Goal: Task Accomplishment & Management: Complete application form

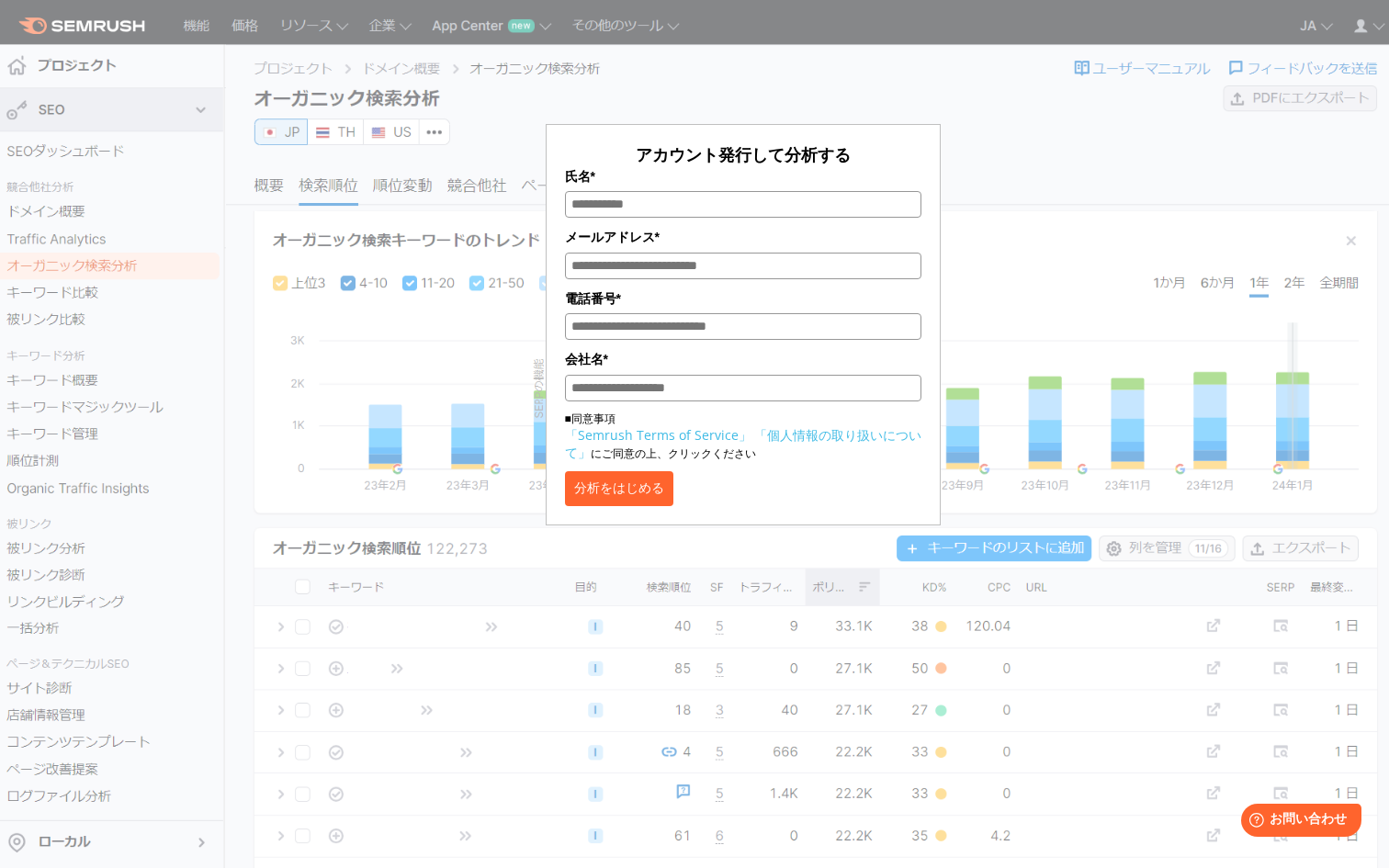
click at [1022, 252] on div "アカウント発行して分析する 氏名* メールアドレス* 電話番号* 会社名* ■同意事項 「Semrush Terms of Service」 「個人情報の取り…" at bounding box center [743, 273] width 919 height 502
click at [623, 495] on button "分析をはじめる" at bounding box center [618, 488] width 108 height 35
click at [666, 224] on div "7日間 無料トライアルを開始！ 氏名* メールアドレス* 電話番号* 会社名* ■同意事項 「Semrush Terms of Service」 「個人情報の…" at bounding box center [740, 324] width 356 height 363
click at [656, 193] on input "氏名*" at bounding box center [740, 204] width 356 height 27
